Goal: Information Seeking & Learning: Learn about a topic

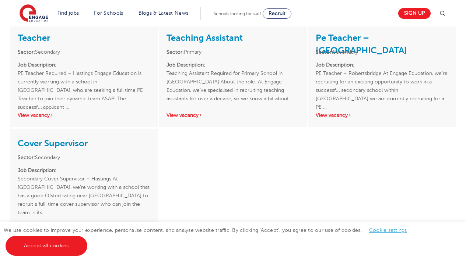
scroll to position [1317, 0]
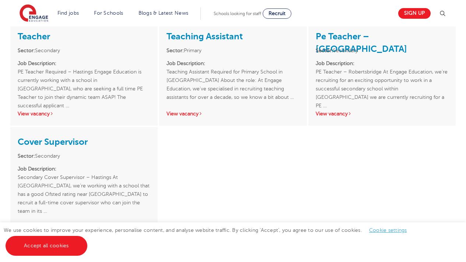
click at [45, 225] on link "View vacancy" at bounding box center [36, 228] width 36 height 6
